Goal: Information Seeking & Learning: Understand process/instructions

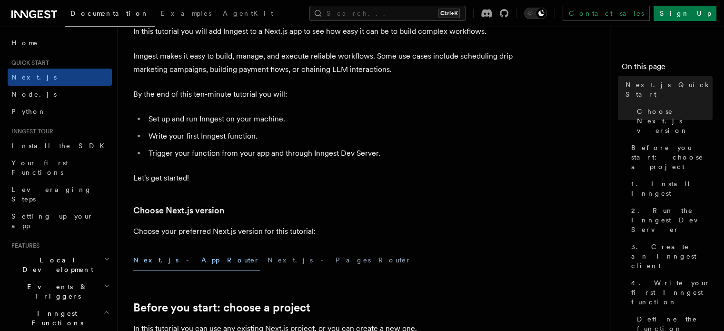
scroll to position [143, 0]
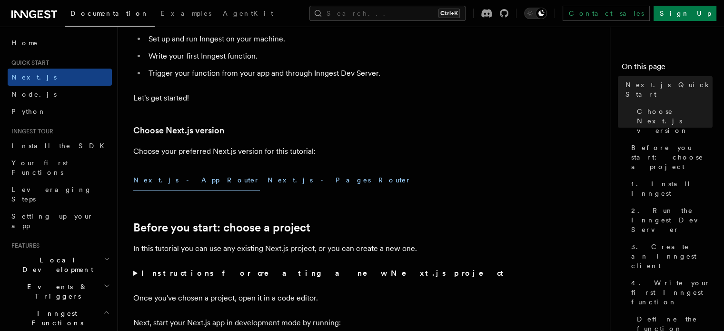
click at [267, 183] on button "Next.js - Pages Router" at bounding box center [339, 179] width 144 height 21
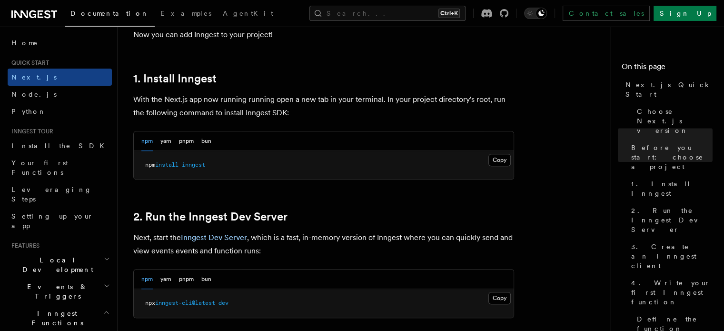
scroll to position [476, 0]
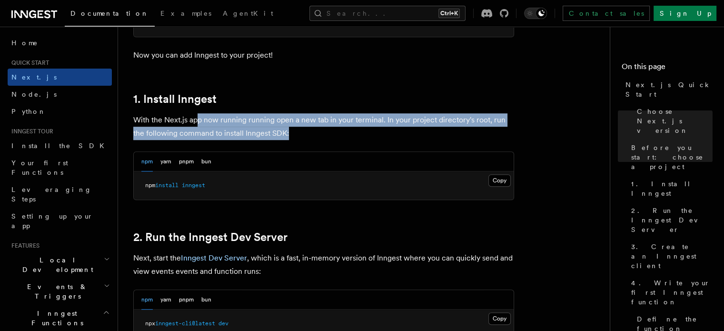
drag, startPoint x: 196, startPoint y: 116, endPoint x: 294, endPoint y: 132, distance: 99.8
click at [294, 132] on p "With the Next.js app now running running open a new tab in your terminal. In yo…" at bounding box center [323, 126] width 381 height 27
click at [306, 133] on p "With the Next.js app now running running open a new tab in your terminal. In yo…" at bounding box center [323, 126] width 381 height 27
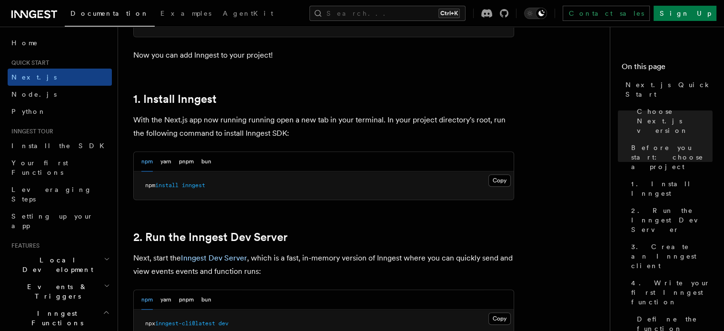
click at [188, 186] on span "inngest" at bounding box center [193, 185] width 23 height 7
copy article "npm install inngest"
click at [197, 182] on span "inngest" at bounding box center [193, 185] width 23 height 7
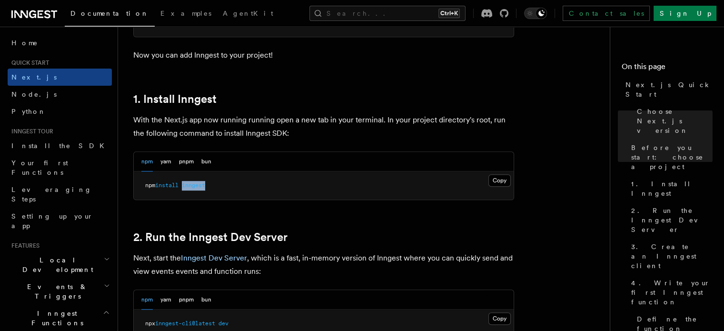
click at [197, 182] on span "inngest" at bounding box center [193, 185] width 23 height 7
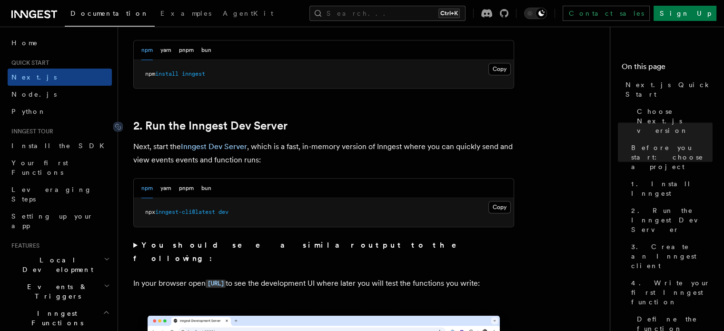
scroll to position [618, 0]
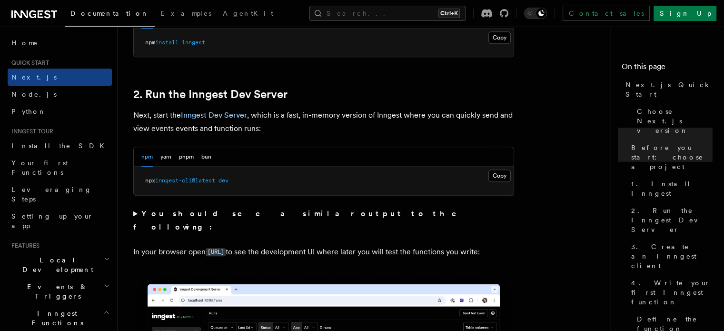
click at [215, 182] on span "inngest-cli@latest" at bounding box center [185, 180] width 60 height 7
copy div "npx inngest-cli@latest dev"
click at [293, 180] on pre "npx inngest-cli@latest dev" at bounding box center [324, 181] width 380 height 29
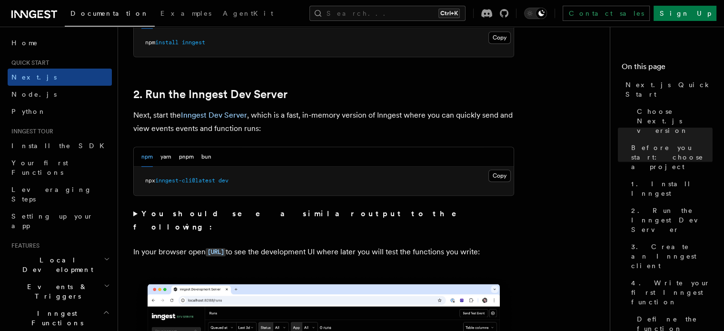
click at [228, 180] on span "dev" at bounding box center [223, 180] width 10 height 7
copy div "npx inngest-cli@latest dev"
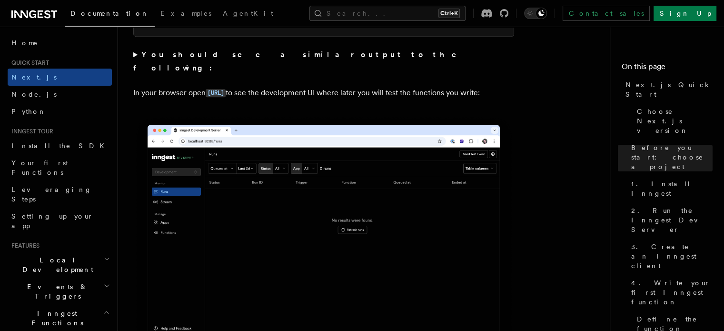
scroll to position [761, 0]
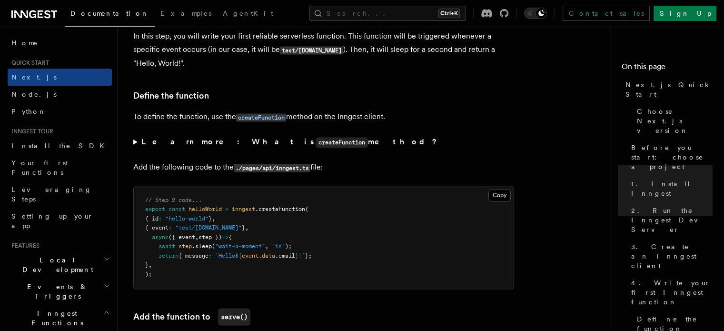
scroll to position [1475, 0]
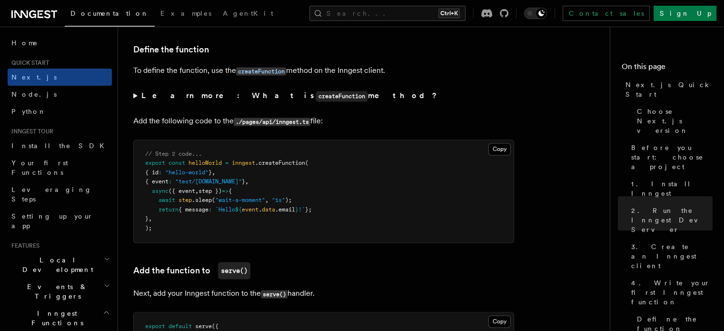
click at [284, 121] on code "./pages/api/inngest.ts" at bounding box center [272, 122] width 77 height 8
click at [362, 124] on p "Add the following code to the ./pages/api/inngest.ts file:" at bounding box center [323, 121] width 381 height 14
click at [264, 121] on code "./pages/api/inngest.ts" at bounding box center [272, 122] width 77 height 8
click at [265, 121] on code "./pages/api/inngest.ts" at bounding box center [272, 122] width 77 height 8
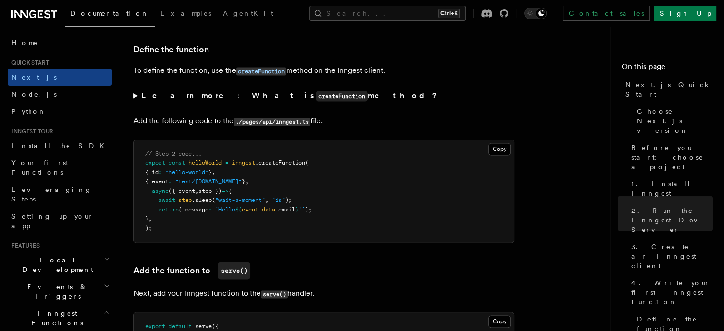
click at [291, 121] on code "./pages/api/inngest.ts" at bounding box center [272, 122] width 77 height 8
click at [338, 121] on p "Add the following code to the ./pages/api/inngest.ts file:" at bounding box center [323, 121] width 381 height 14
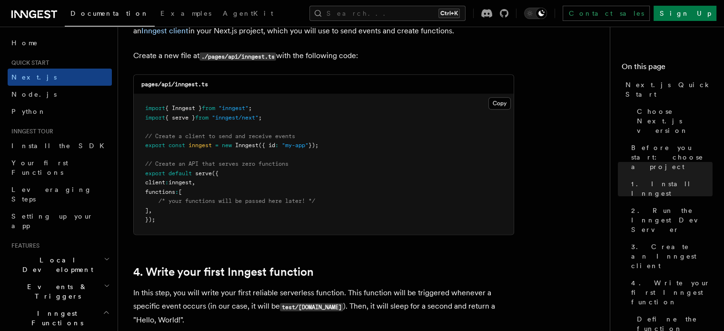
scroll to position [1189, 0]
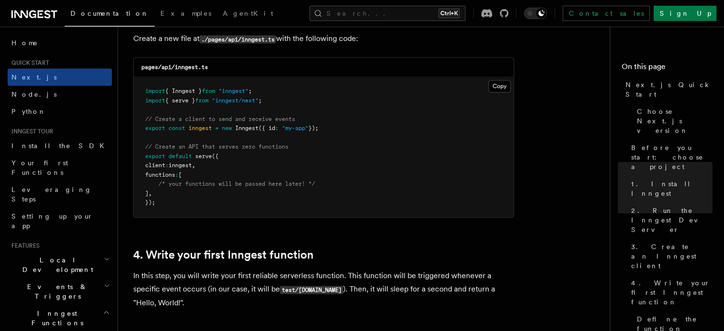
click at [282, 128] on span at bounding box center [279, 128] width 3 height 7
copy code "export const inngest = new Inngest ({ id : "my-app" });"
click at [221, 102] on span ""inngest/next"" at bounding box center [235, 100] width 47 height 7
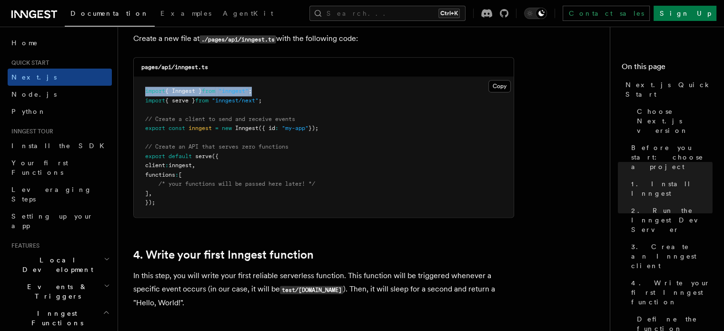
drag, startPoint x: 238, startPoint y: 90, endPoint x: 137, endPoint y: 91, distance: 100.9
click at [137, 91] on pre "import { Inngest } from "inngest" ; import { serve } from "inngest/next" ; // C…" at bounding box center [324, 147] width 380 height 140
copy span "import { Inngest } from "inngest" ;"
click at [233, 102] on span ""inngest/next"" at bounding box center [235, 100] width 47 height 7
drag, startPoint x: 187, startPoint y: 198, endPoint x: 197, endPoint y: 190, distance: 12.9
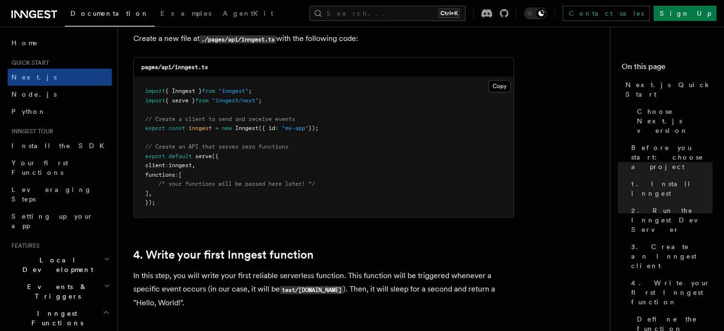
click at [187, 198] on pre "import { Inngest } from "inngest" ; import { serve } from "inngest/next" ; // C…" at bounding box center [324, 147] width 380 height 140
click at [505, 85] on button "Copy Copied" at bounding box center [499, 86] width 22 height 12
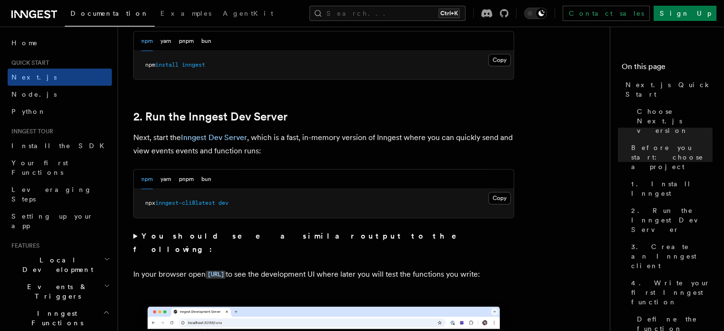
scroll to position [618, 0]
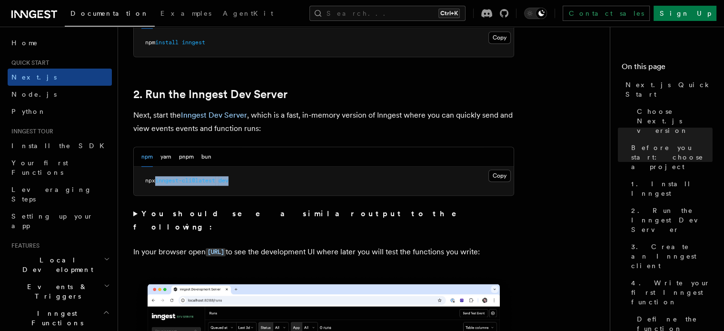
drag, startPoint x: 158, startPoint y: 180, endPoint x: 240, endPoint y: 180, distance: 81.4
click at [240, 180] on pre "npx inngest-cli@latest dev" at bounding box center [324, 181] width 380 height 29
copy span "inngest-cli@latest dev"
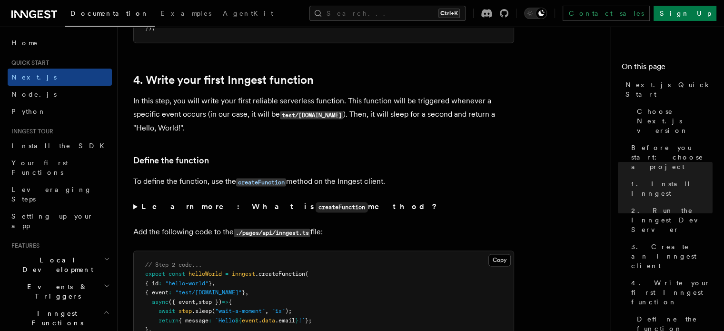
scroll to position [1380, 0]
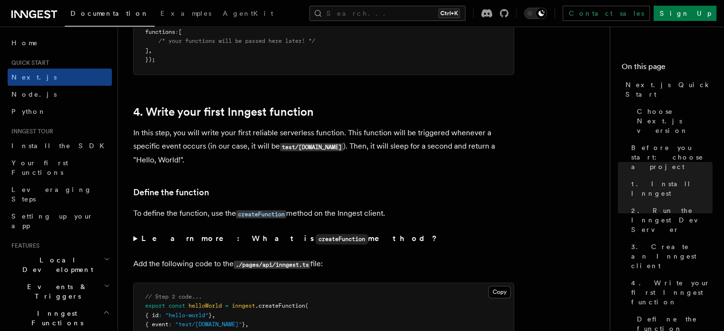
scroll to position [1389, 0]
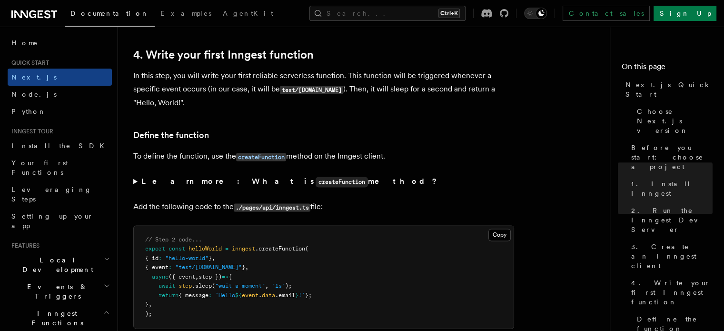
click at [270, 235] on pre "// Step 2 code... export const helloWorld = inngest .createFunction ( { id : "h…" at bounding box center [324, 277] width 380 height 103
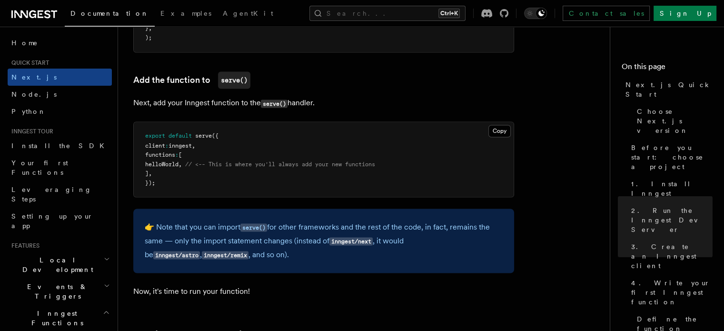
click at [228, 160] on span "// <-- This is where you'll always add your new functions" at bounding box center [280, 163] width 190 height 7
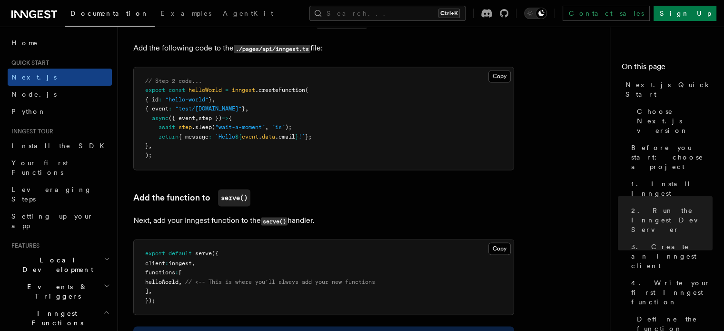
scroll to position [1522, 0]
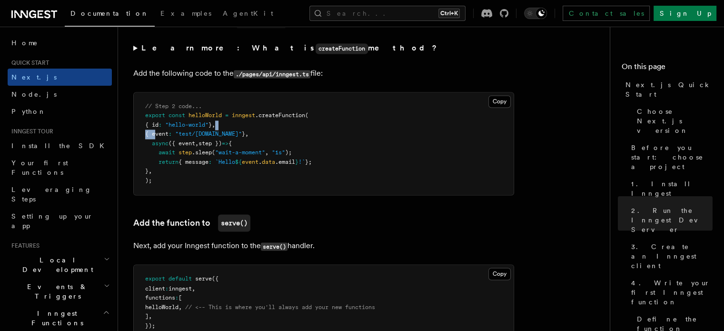
drag, startPoint x: 155, startPoint y: 123, endPoint x: 252, endPoint y: 123, distance: 97.1
click at [255, 116] on pre "// Step 2 code... export const helloWorld = inngest .createFunction ( { id : "h…" at bounding box center [324, 143] width 380 height 103
click at [249, 130] on pre "// Step 2 code... export const helloWorld = inngest .createFunction ( { id : "h…" at bounding box center [324, 143] width 380 height 103
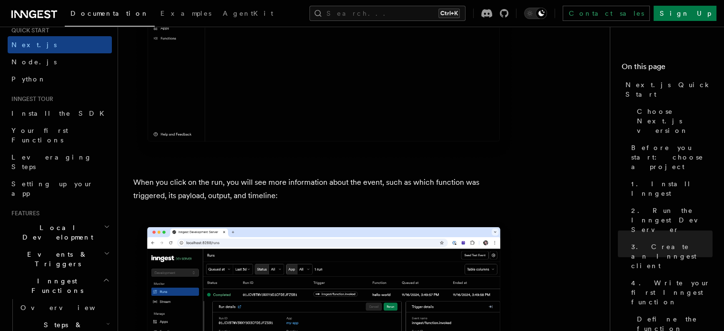
scroll to position [48, 0]
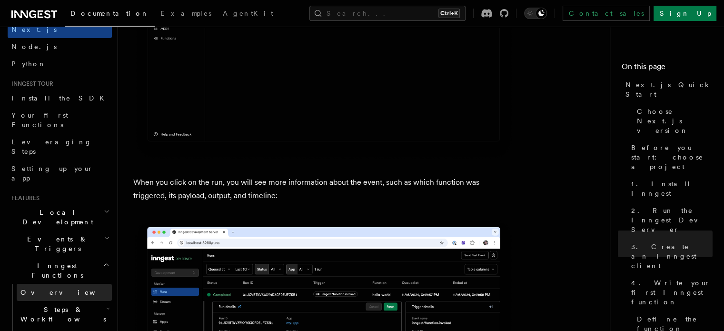
click at [36, 288] on span "Overview" at bounding box center [69, 292] width 98 height 8
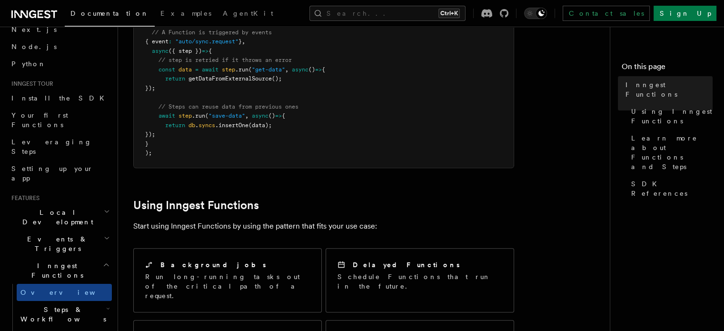
scroll to position [333, 0]
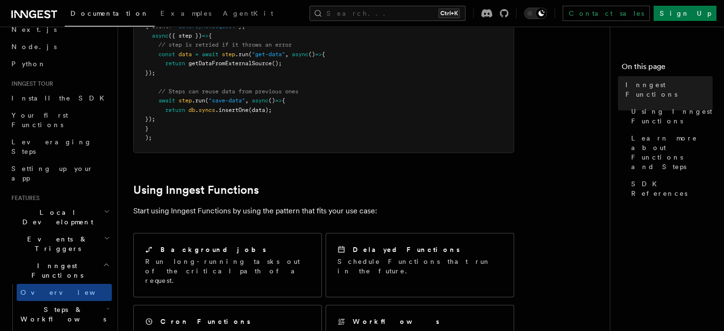
click at [57, 304] on span "Steps & Workflows" at bounding box center [61, 313] width 89 height 19
click at [46, 327] on link "Overview" at bounding box center [69, 335] width 86 height 17
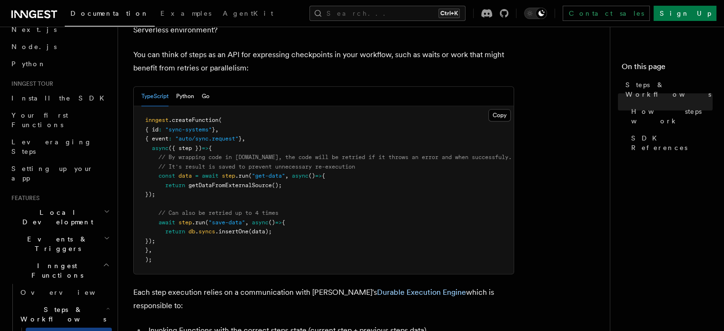
scroll to position [95, 0]
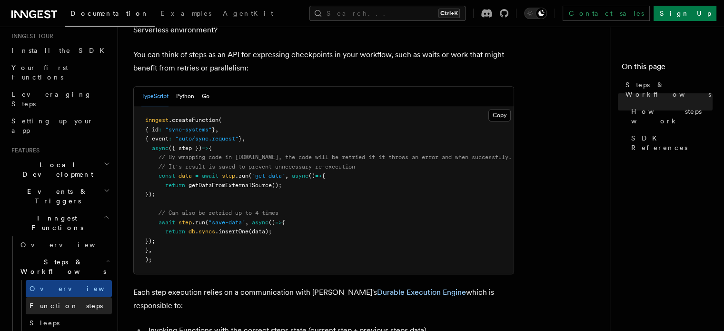
click at [60, 302] on span "Function steps" at bounding box center [65, 306] width 73 height 8
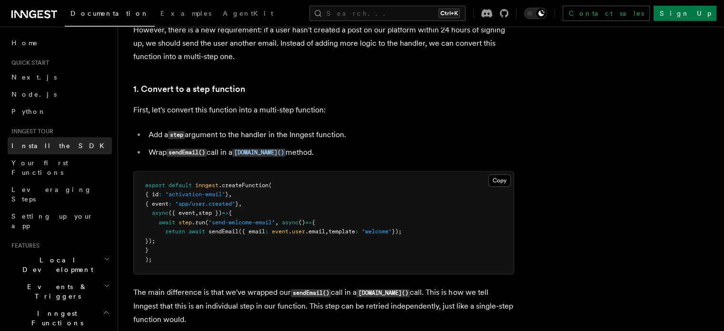
click at [49, 142] on span "Install the SDK" at bounding box center [60, 146] width 98 height 8
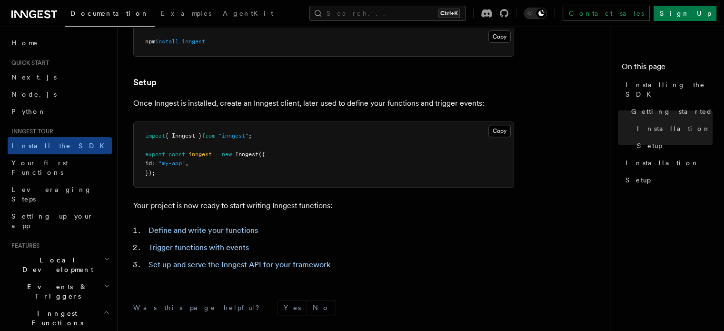
scroll to position [460, 0]
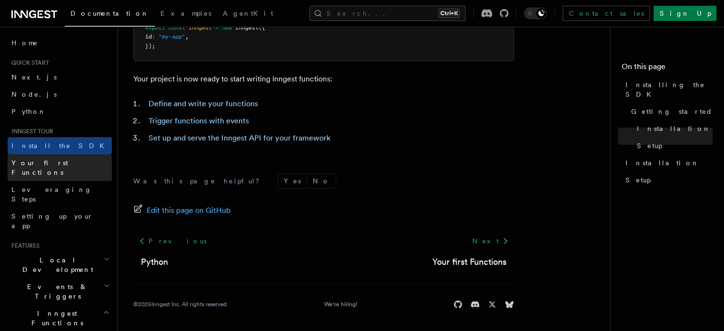
click at [57, 162] on span "Your first Functions" at bounding box center [39, 167] width 57 height 17
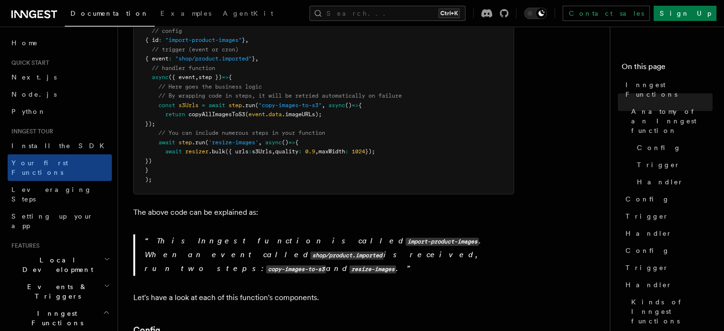
scroll to position [428, 0]
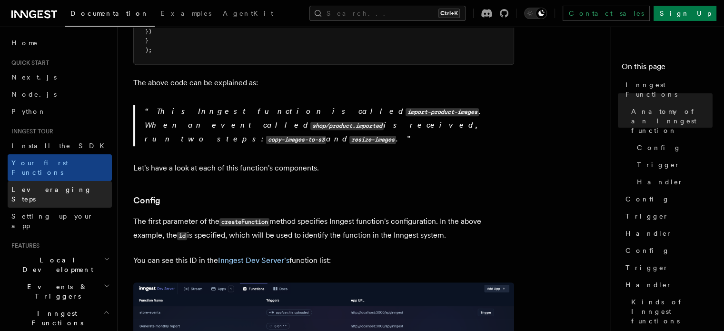
click at [26, 186] on span "Leveraging Steps" at bounding box center [51, 194] width 80 height 17
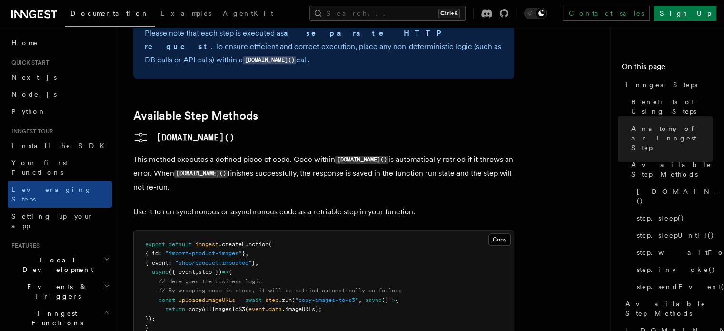
scroll to position [761, 0]
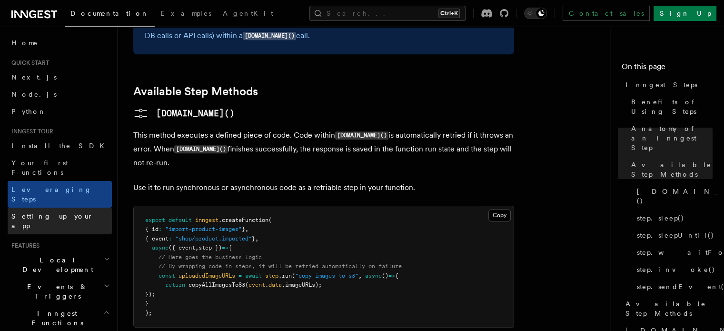
click at [54, 212] on span "Setting up your app" at bounding box center [52, 220] width 82 height 17
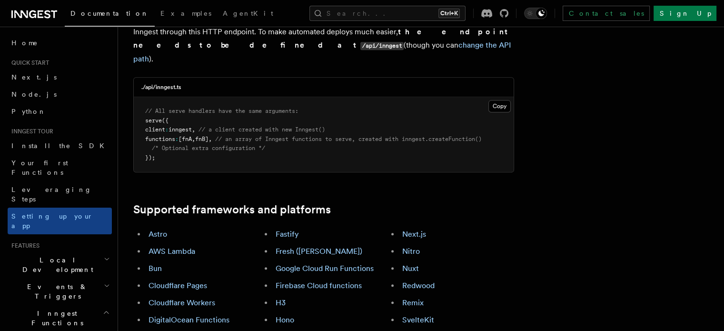
scroll to position [48, 0]
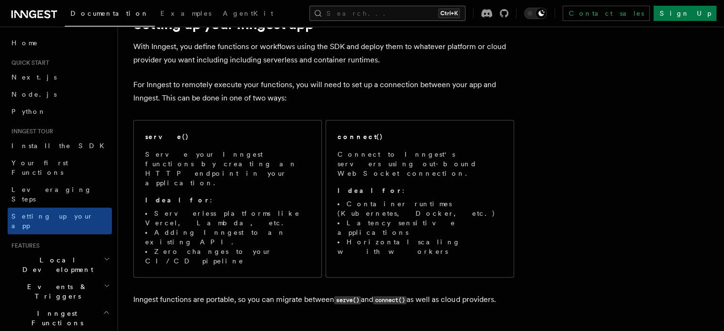
click at [391, 11] on button "Search... Ctrl+K" at bounding box center [387, 13] width 156 height 15
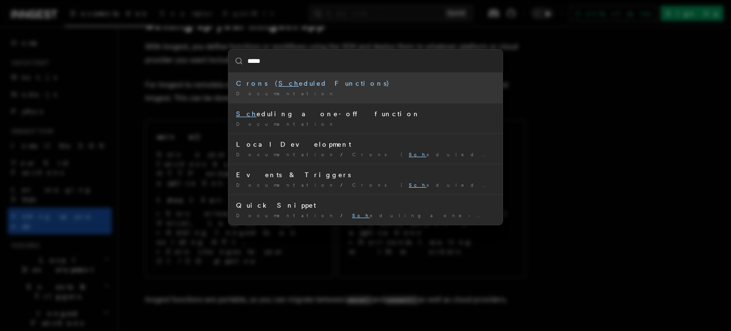
type input "******"
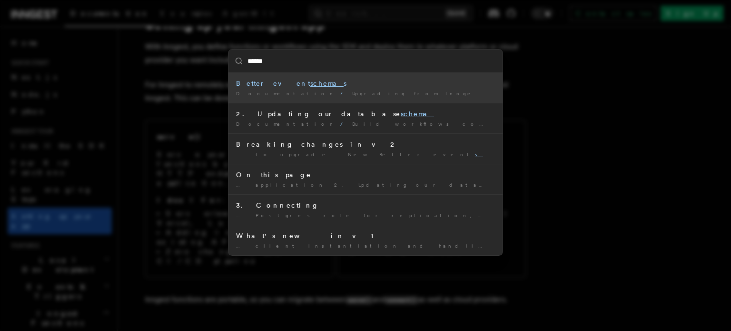
click at [310, 85] on mark "schema" at bounding box center [326, 83] width 33 height 8
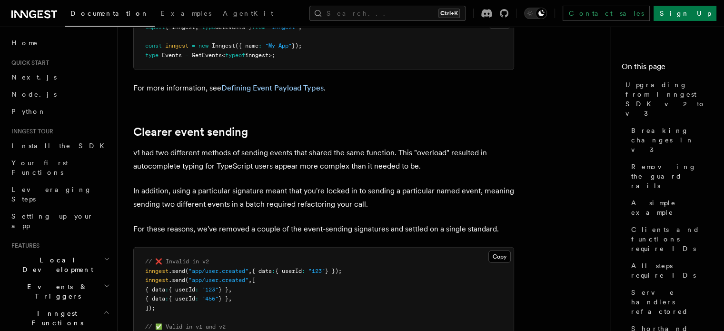
scroll to position [6605, 0]
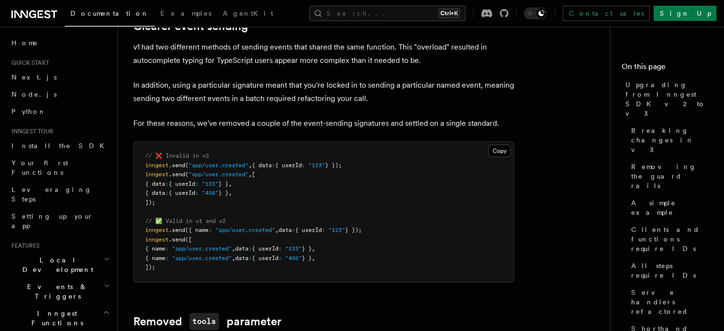
drag, startPoint x: 141, startPoint y: 153, endPoint x: 353, endPoint y: 153, distance: 211.7
click at [353, 153] on pre "// ❌ Invalid in v2 inngest .send ( "app/user.created" , { data : { userId : "12…" at bounding box center [324, 212] width 380 height 140
click at [305, 245] on span "} }" at bounding box center [307, 248] width 10 height 7
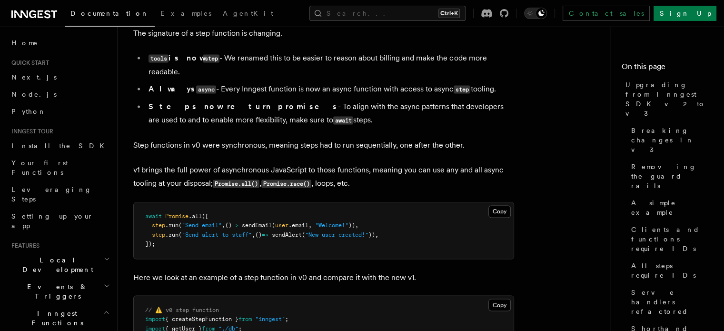
scroll to position [8793, 0]
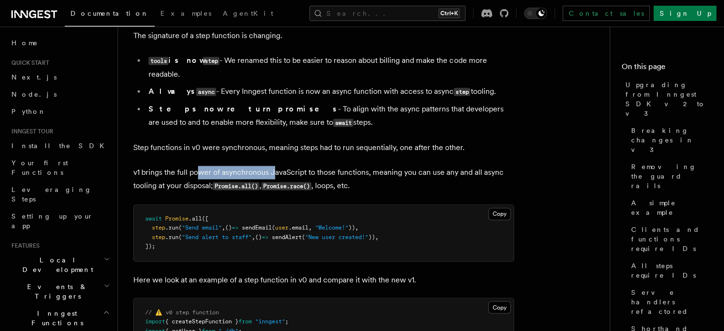
drag, startPoint x: 201, startPoint y: 162, endPoint x: 278, endPoint y: 161, distance: 76.6
click at [277, 166] on p "v1 brings the full power of asynchronous JavaScript to those functions, meaning…" at bounding box center [323, 179] width 381 height 27
click at [313, 166] on p "v1 brings the full power of asynchronous JavaScript to those functions, meaning…" at bounding box center [323, 179] width 381 height 27
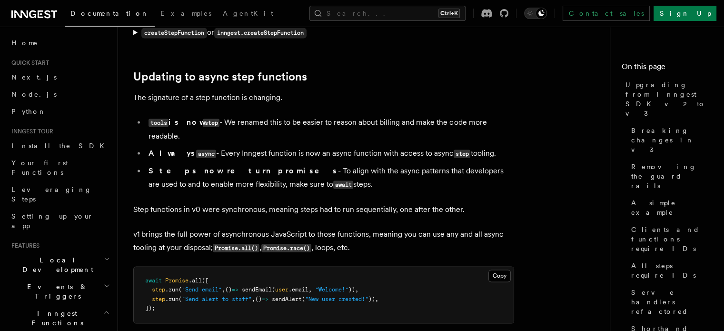
scroll to position [8746, 0]
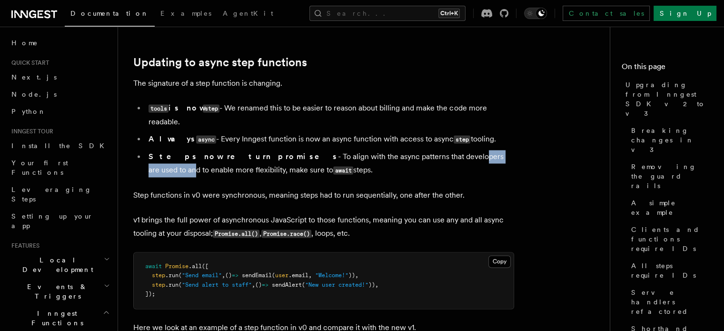
drag, startPoint x: 396, startPoint y: 148, endPoint x: 459, endPoint y: 148, distance: 62.3
click at [459, 150] on li "Steps now return promises - To align with the async patterns that developers ar…" at bounding box center [330, 163] width 368 height 27
click at [465, 150] on li "Steps now return promises - To align with the async patterns that developers ar…" at bounding box center [330, 163] width 368 height 27
drag, startPoint x: 420, startPoint y: 147, endPoint x: 471, endPoint y: 146, distance: 50.9
click at [471, 150] on li "Steps now return promises - To align with the async patterns that developers ar…" at bounding box center [330, 163] width 368 height 27
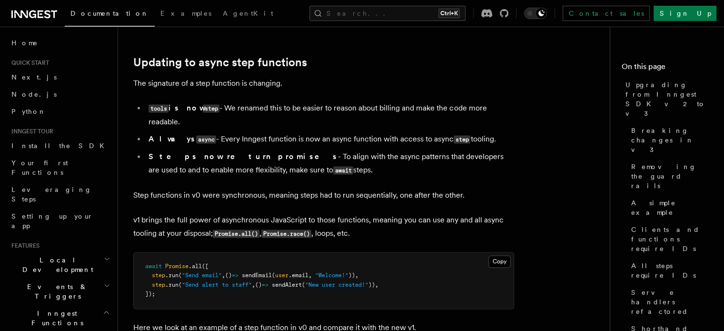
click at [405, 150] on li "Steps now return promises - To align with the async patterns that developers ar…" at bounding box center [330, 163] width 368 height 27
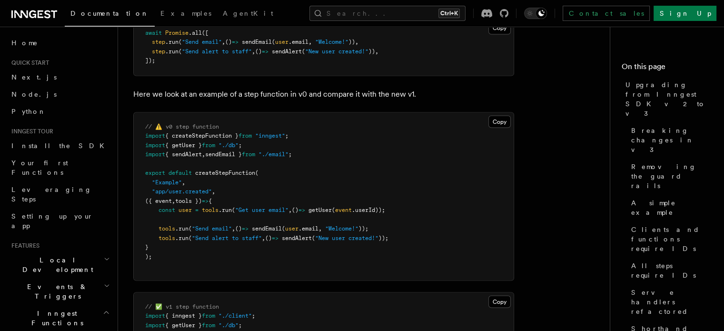
scroll to position [8984, 0]
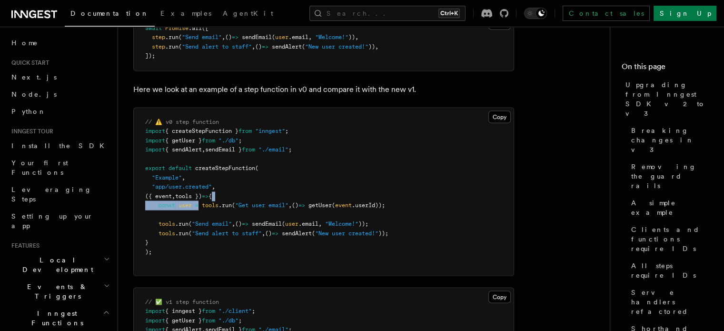
drag, startPoint x: 201, startPoint y: 196, endPoint x: 249, endPoint y: 190, distance: 48.4
click at [249, 190] on pre "// ⚠️ v0 step function import { createStepFunction } from "inngest" ; import { …" at bounding box center [324, 191] width 380 height 167
click at [258, 201] on span ""Get user email"" at bounding box center [261, 204] width 53 height 7
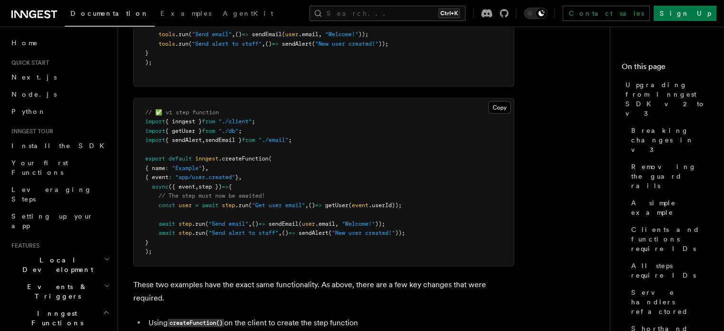
scroll to position [9174, 0]
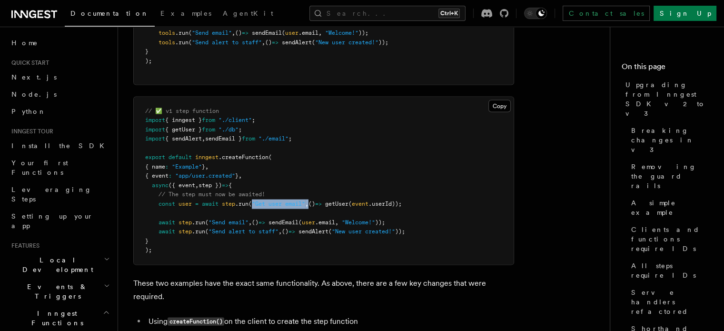
drag, startPoint x: 254, startPoint y: 194, endPoint x: 314, endPoint y: 192, distance: 60.0
click at [314, 200] on span "const user = await step .run ( "Get user email" , () => getUser ( event .userId…" at bounding box center [273, 203] width 256 height 7
click at [322, 200] on span "=>" at bounding box center [318, 203] width 7 height 7
drag, startPoint x: 179, startPoint y: 164, endPoint x: 243, endPoint y: 165, distance: 63.3
click at [242, 172] on span "{ event : "app/user.created" } ," at bounding box center [193, 175] width 97 height 7
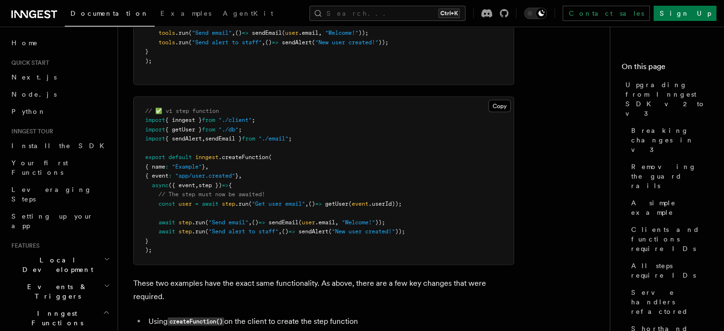
click at [265, 166] on pre "// ✅ v1 step function import { inngest } from "./client" ; import { getUser } f…" at bounding box center [324, 180] width 380 height 167
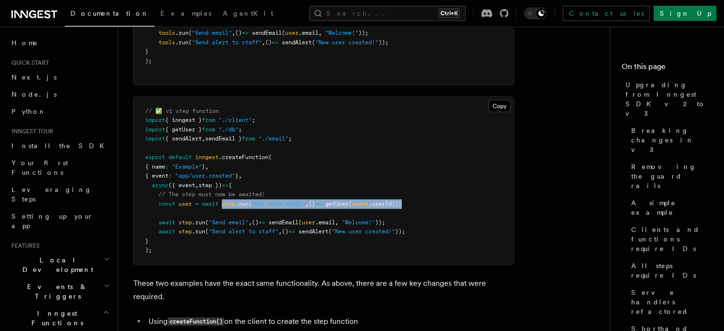
drag, startPoint x: 224, startPoint y: 193, endPoint x: 428, endPoint y: 196, distance: 204.1
click at [428, 196] on pre "// ✅ v1 step function import { inngest } from "./client" ; import { getUser } f…" at bounding box center [324, 180] width 380 height 167
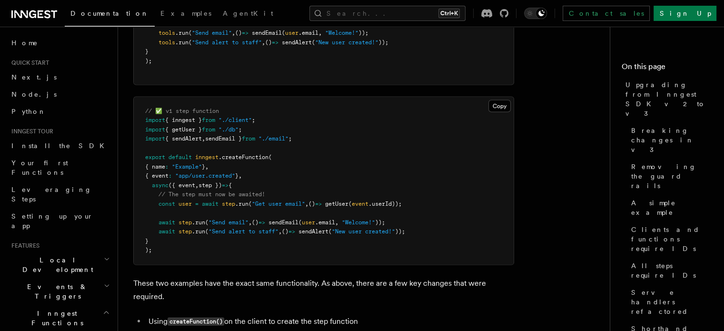
click at [409, 214] on pre "// ✅ v1 step function import { inngest } from "./client" ; import { getUser } f…" at bounding box center [324, 180] width 380 height 167
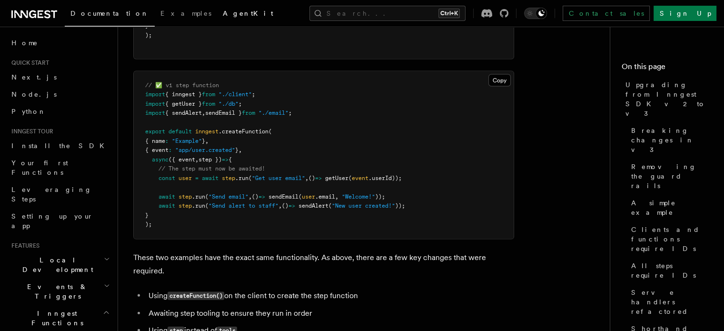
scroll to position [9216, 0]
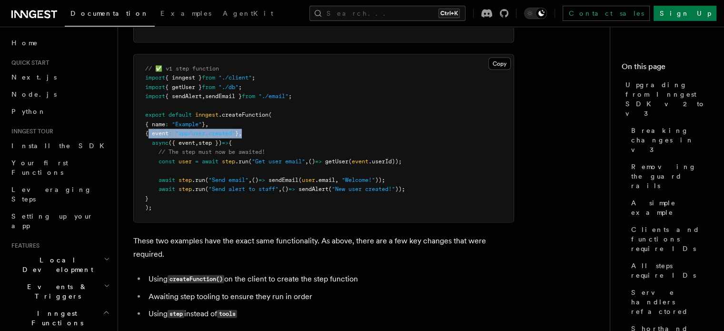
drag, startPoint x: 266, startPoint y: 123, endPoint x: 149, endPoint y: 123, distance: 117.0
click at [149, 123] on pre "// ✅ v1 step function import { inngest } from "./client" ; import { getUser } f…" at bounding box center [324, 138] width 380 height 167
click at [243, 158] on span ".run" at bounding box center [241, 161] width 13 height 7
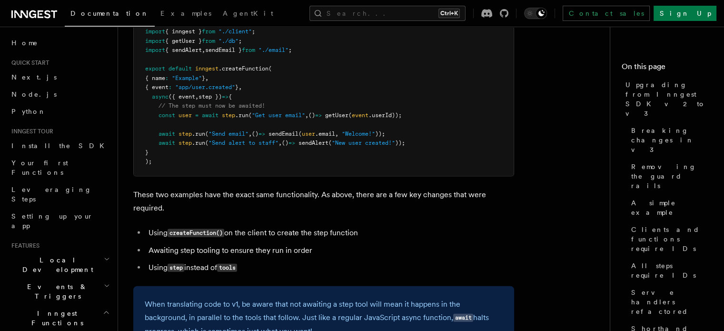
scroll to position [9264, 0]
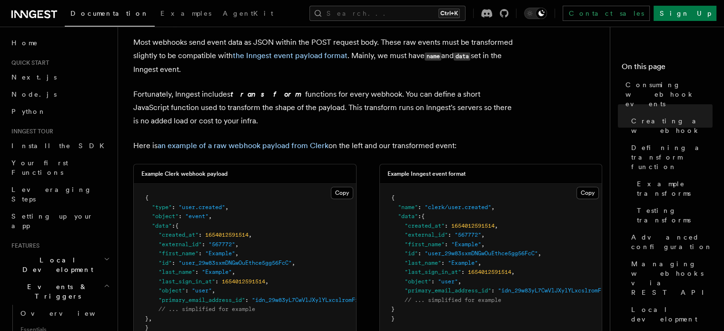
scroll to position [714, 0]
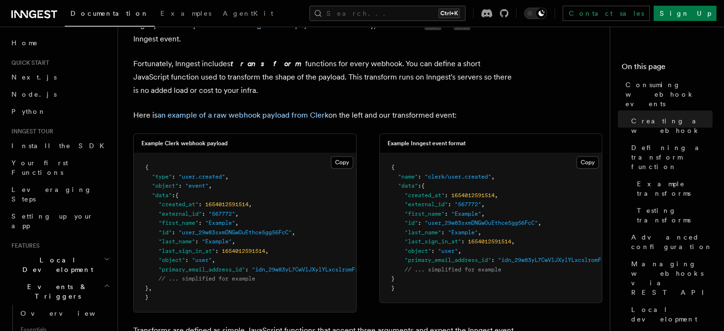
click at [202, 143] on h3 "Example Clerk webhook payload" at bounding box center [184, 143] width 86 height 8
click at [246, 144] on div "Example Clerk webhook payload" at bounding box center [245, 144] width 222 height 20
drag, startPoint x: 352, startPoint y: 143, endPoint x: 434, endPoint y: 142, distance: 82.3
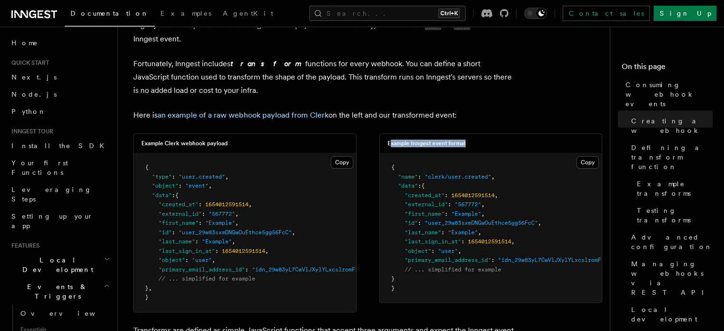
click at [434, 142] on div "Example Inngest event format" at bounding box center [491, 144] width 222 height 20
click at [407, 198] on span ""created_at"" at bounding box center [424, 195] width 40 height 7
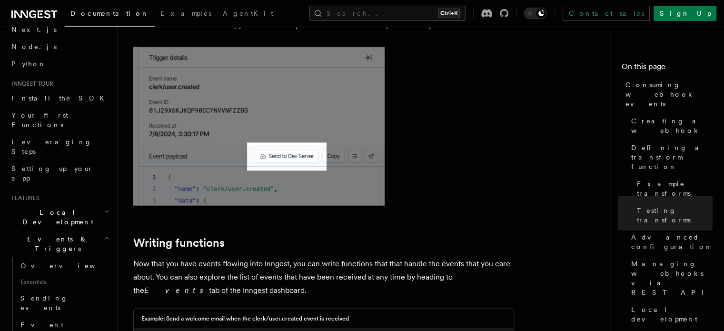
scroll to position [2474, 0]
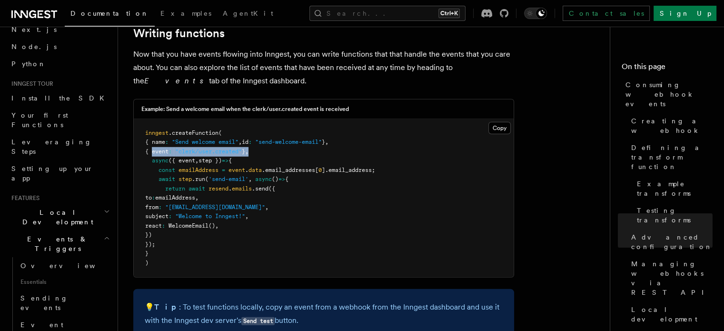
drag, startPoint x: 150, startPoint y: 93, endPoint x: 269, endPoint y: 93, distance: 118.5
click at [269, 119] on pre "inngest .createFunction ( { name : "Send welcome email" , id : "send-welcome-em…" at bounding box center [324, 198] width 380 height 158
click at [296, 141] on pre "inngest .createFunction ( { name : "Send welcome email" , id : "send-welcome-em…" at bounding box center [324, 198] width 380 height 158
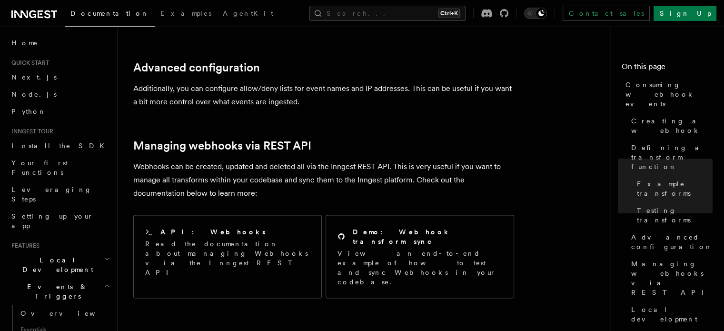
scroll to position [1951, 0]
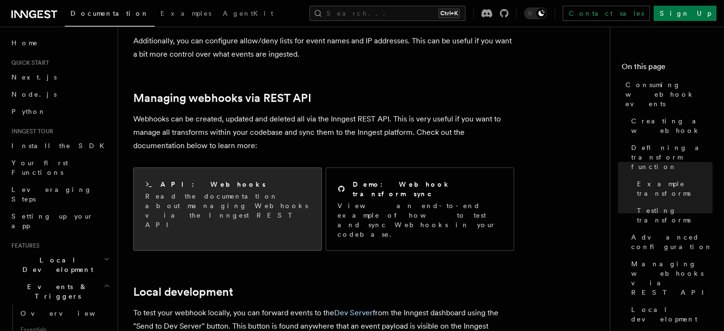
click at [205, 191] on p "Read the documentation about managing Webhooks via the Inngest REST API" at bounding box center [227, 210] width 165 height 38
